Goal: Transaction & Acquisition: Purchase product/service

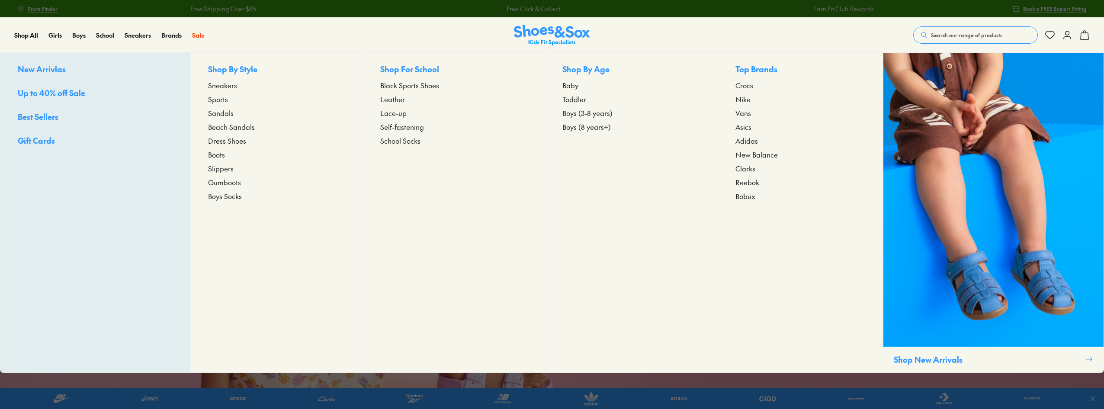
click at [577, 99] on span "Toddler" at bounding box center [574, 99] width 24 height 10
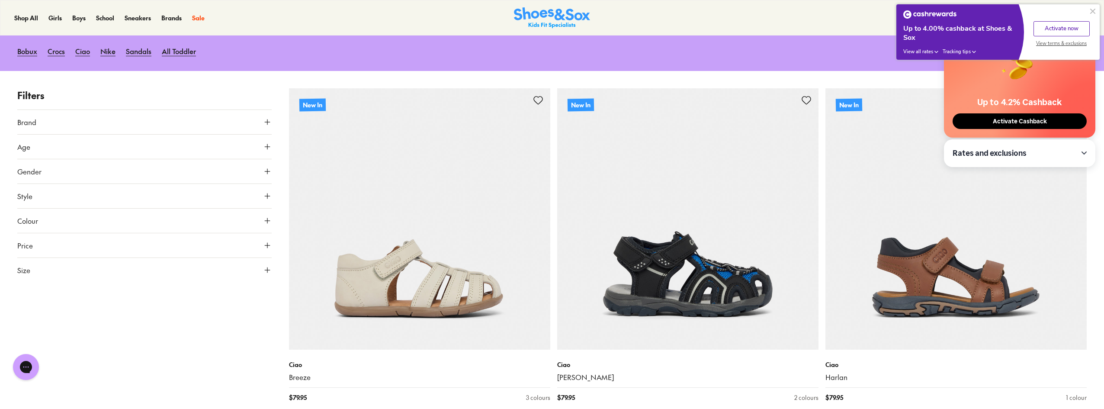
click at [263, 197] on icon at bounding box center [267, 196] width 9 height 9
click at [49, 223] on div "Sneakers ( 135 ) Sandals ( 101 ) Sport ( 67 ) Beach Sandals ( 53 ) Boots ( 52 )…" at bounding box center [144, 263] width 254 height 111
click at [53, 218] on div "Sneakers ( 135 )" at bounding box center [80, 216] width 127 height 10
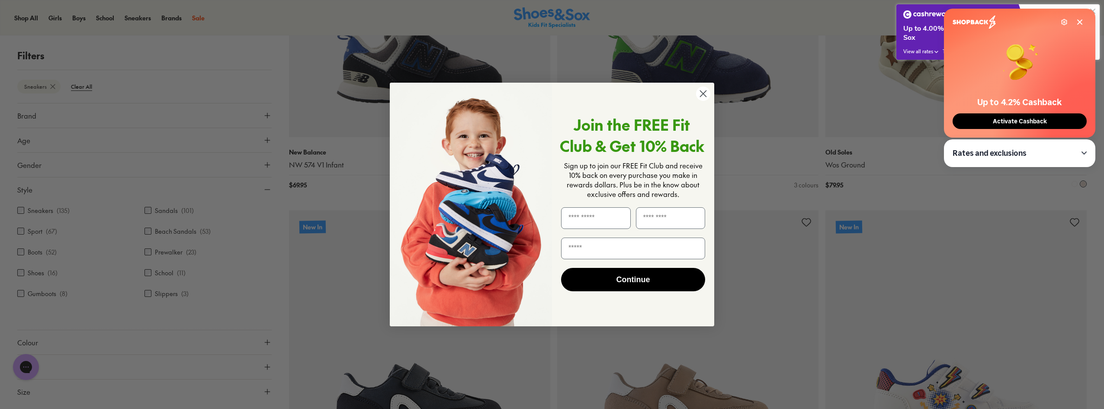
scroll to position [676, 0]
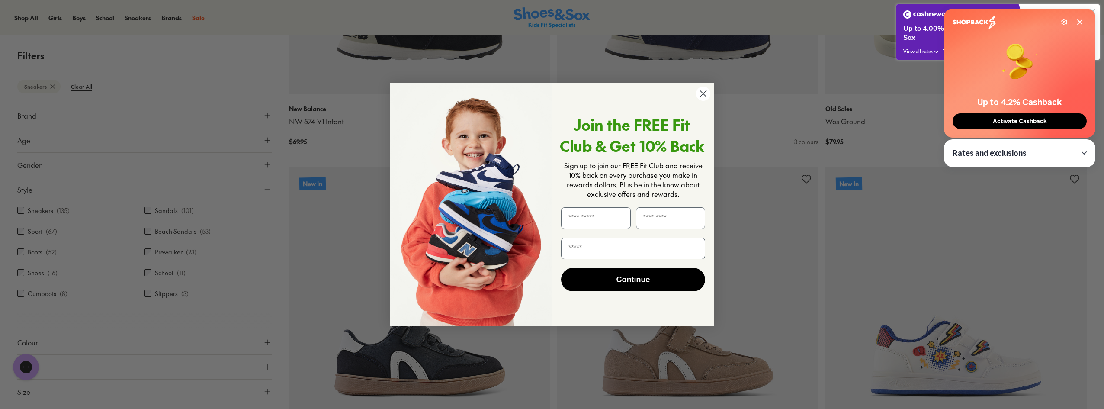
click at [705, 96] on icon "Close dialog" at bounding box center [703, 94] width 6 height 6
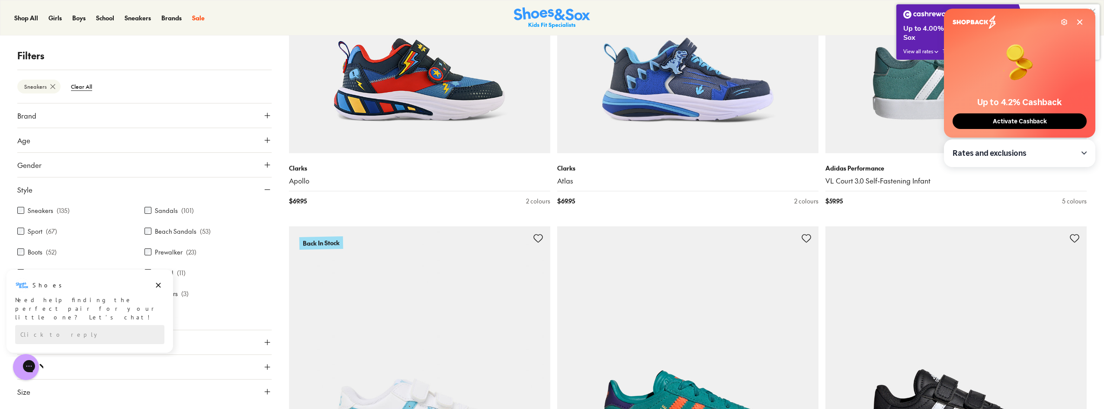
scroll to position [2839, 0]
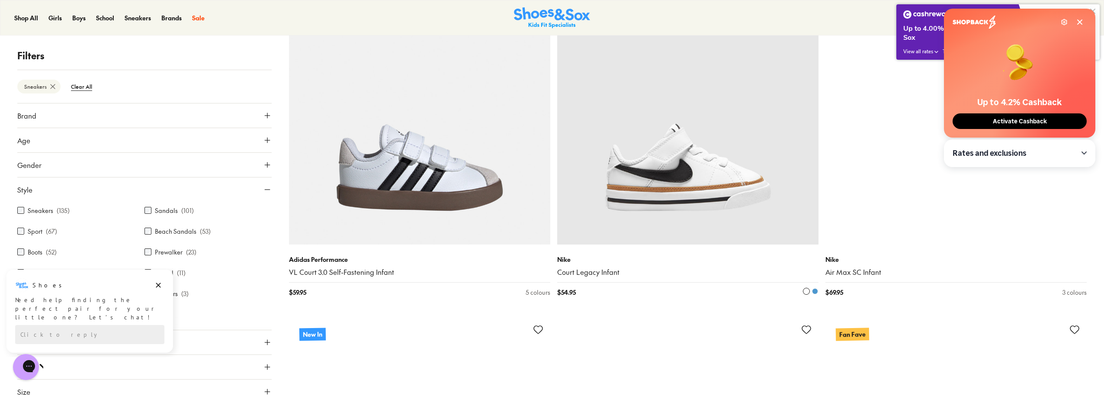
scroll to position [4958, 0]
